Goal: Task Accomplishment & Management: Use online tool/utility

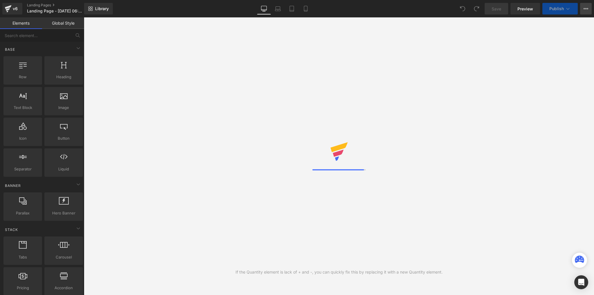
click at [587, 10] on icon at bounding box center [585, 8] width 5 height 5
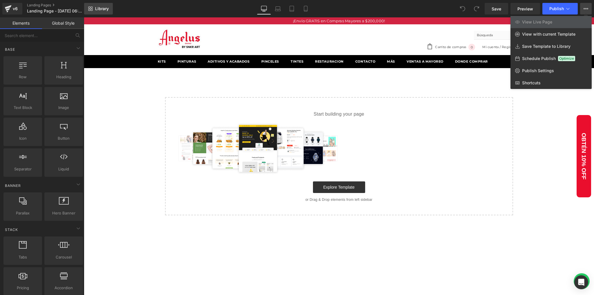
click at [93, 10] on link "Library" at bounding box center [98, 9] width 29 height 12
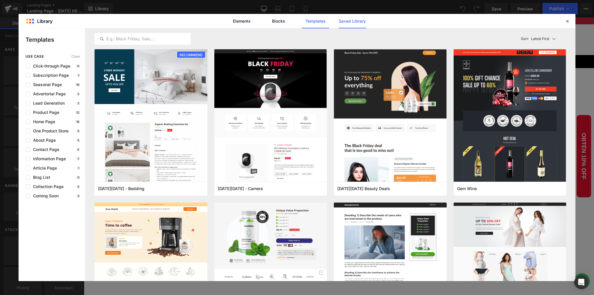
click at [341, 24] on link "Saved Library" at bounding box center [352, 21] width 28 height 14
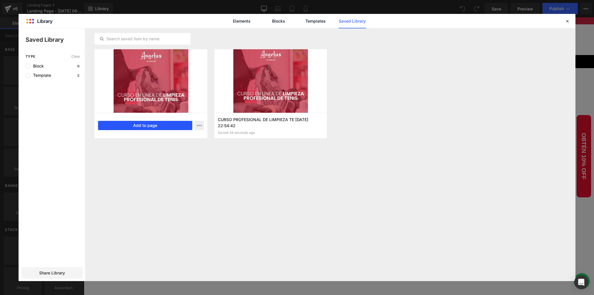
click at [140, 125] on button "Add to page" at bounding box center [145, 125] width 94 height 9
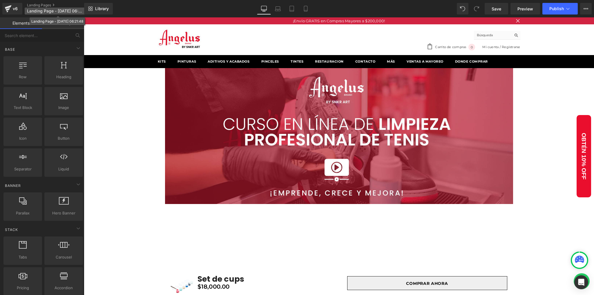
click at [53, 9] on span "Landing Page - [DATE] 06:21:48" at bounding box center [55, 11] width 56 height 5
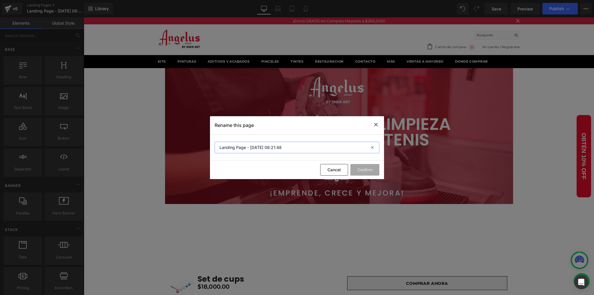
click at [294, 149] on input "Landing Page - [DATE] 06:21:48" at bounding box center [297, 148] width 165 height 12
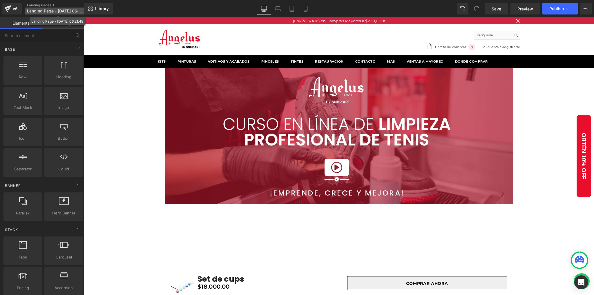
click at [39, 12] on span "Landing Page - [DATE] 06:21:48" at bounding box center [55, 11] width 56 height 5
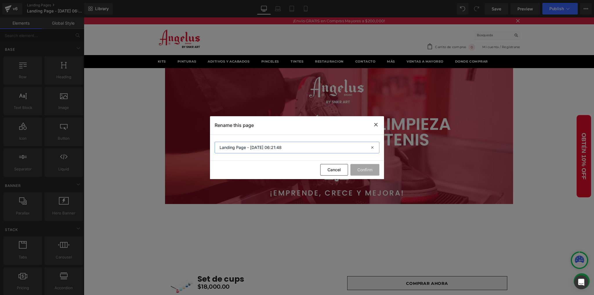
drag, startPoint x: 286, startPoint y: 145, endPoint x: 184, endPoint y: 138, distance: 103.2
click at [184, 138] on div "Rename this page Landing Page - [DATE] 06:21:48 Cancel Confirm" at bounding box center [297, 147] width 594 height 295
paste input "CURSO EN LÍNEA DE LIMPIEZA PROFESIONAL DE TENIS"
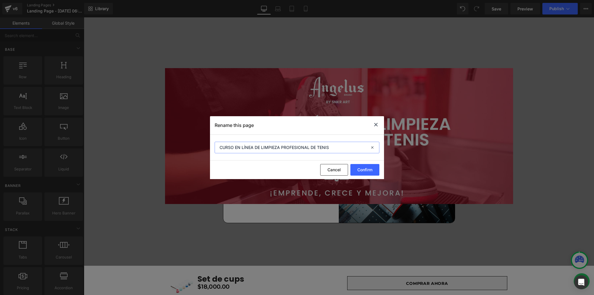
type input "CURSO EN LÍNEA DE LIMPIEZA PROFESIONAL DE TENIS"
click at [249, 161] on div "Cancel Confirm" at bounding box center [297, 170] width 174 height 19
click at [364, 169] on button "Confirm" at bounding box center [364, 170] width 29 height 12
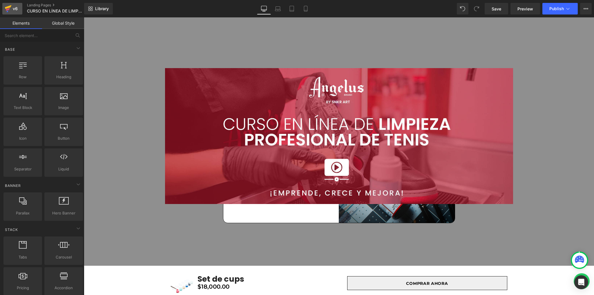
click at [13, 11] on div "v6" at bounding box center [15, 9] width 7 height 8
drag, startPoint x: 497, startPoint y: 12, endPoint x: 350, endPoint y: 92, distance: 167.5
click at [497, 12] on link "Save" at bounding box center [495, 9] width 23 height 12
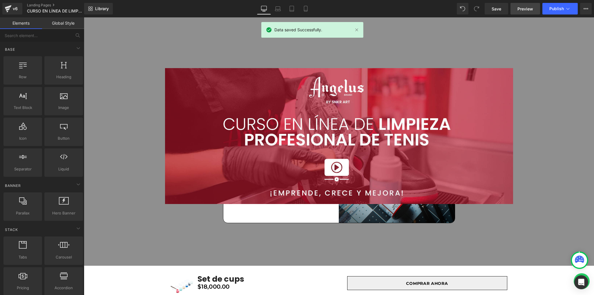
click at [520, 8] on span "Preview" at bounding box center [525, 9] width 16 height 6
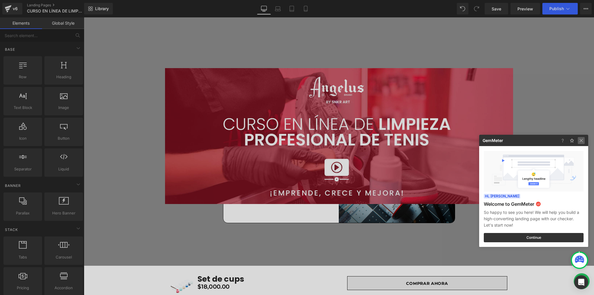
click at [582, 141] on img at bounding box center [580, 140] width 7 height 7
